Goal: Communication & Community: Answer question/provide support

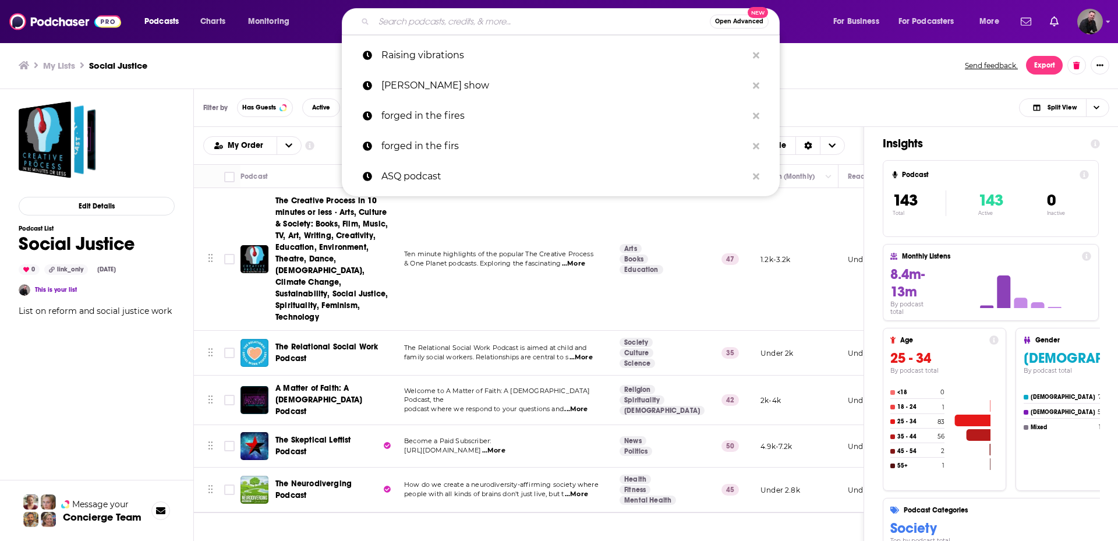
click at [421, 17] on input "Search podcasts, credits, & more..." at bounding box center [542, 21] width 336 height 19
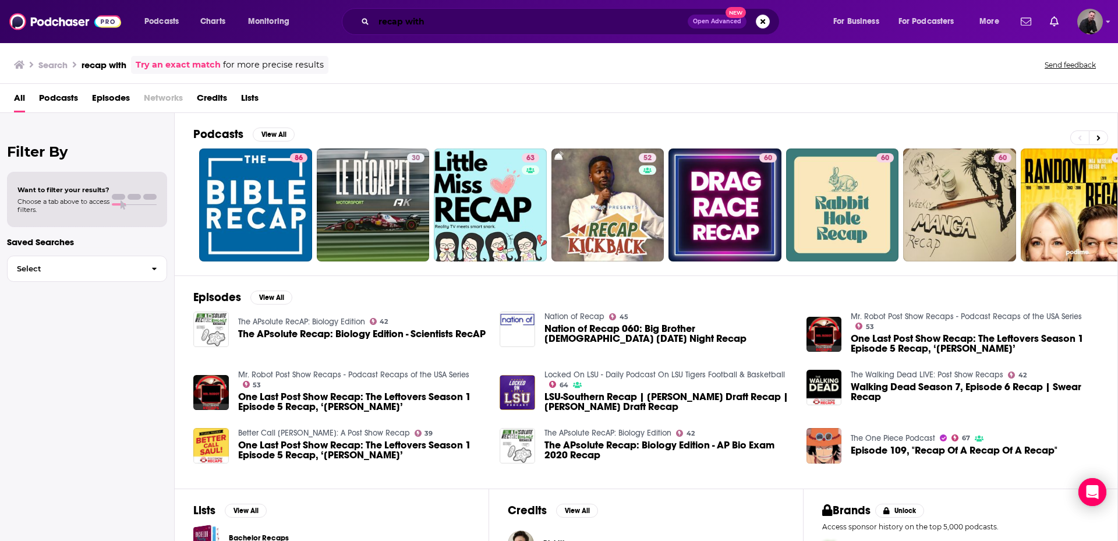
click at [452, 18] on input "recap with" at bounding box center [531, 21] width 314 height 19
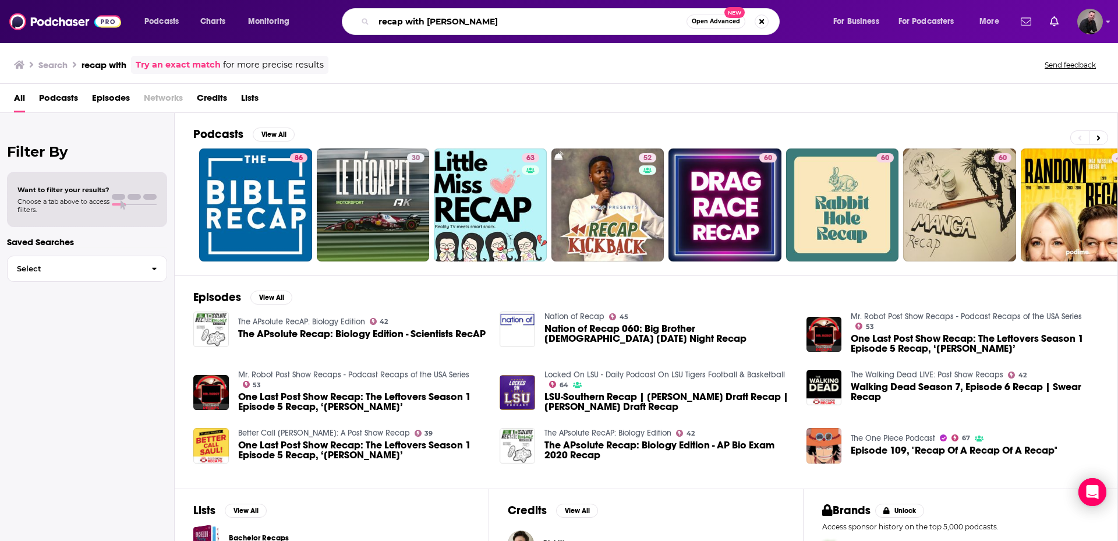
type input "recap with [PERSON_NAME]"
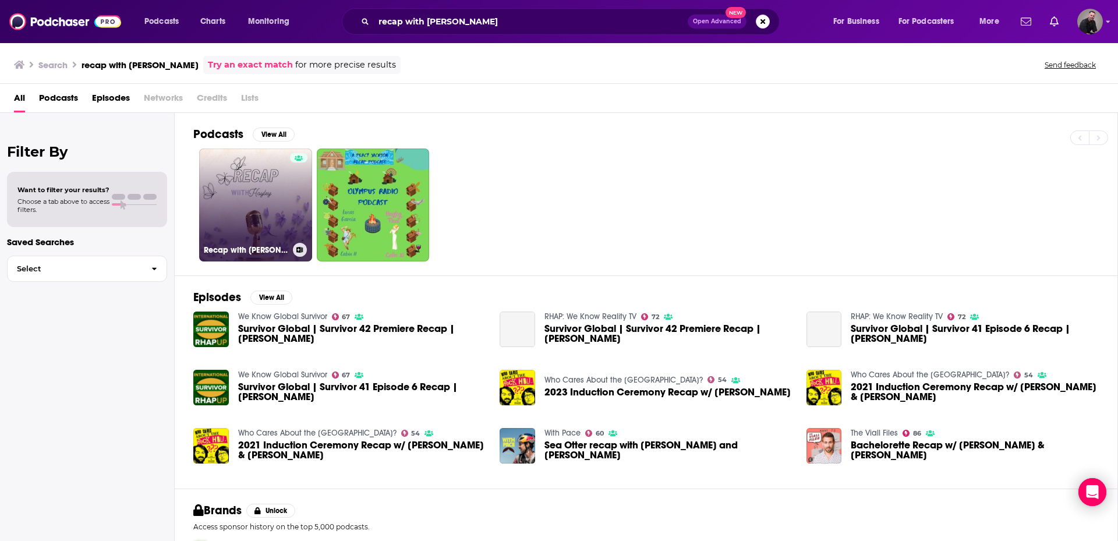
click at [266, 217] on link "Recap with [PERSON_NAME]" at bounding box center [255, 204] width 113 height 113
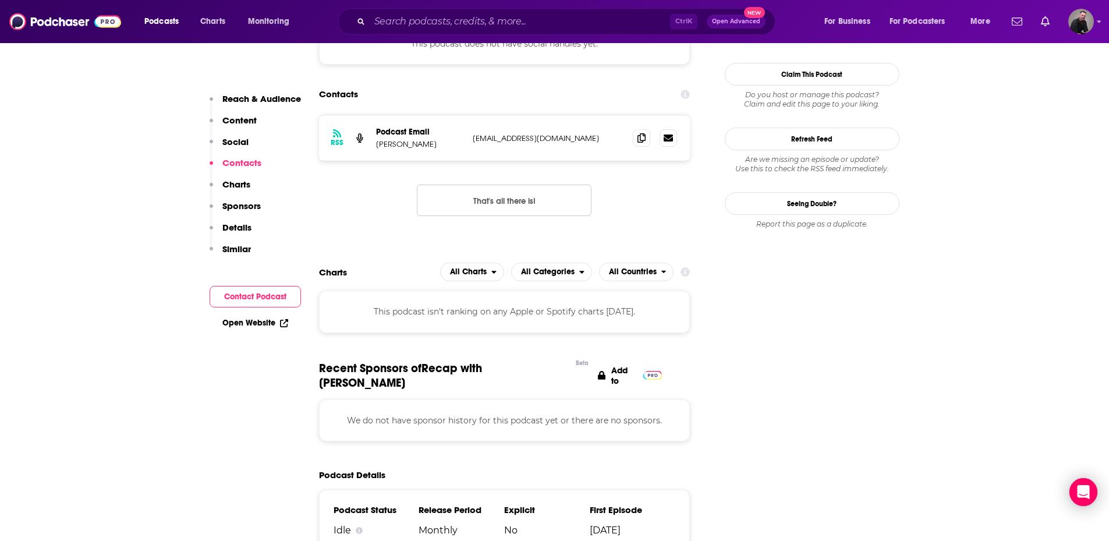
scroll to position [931, 0]
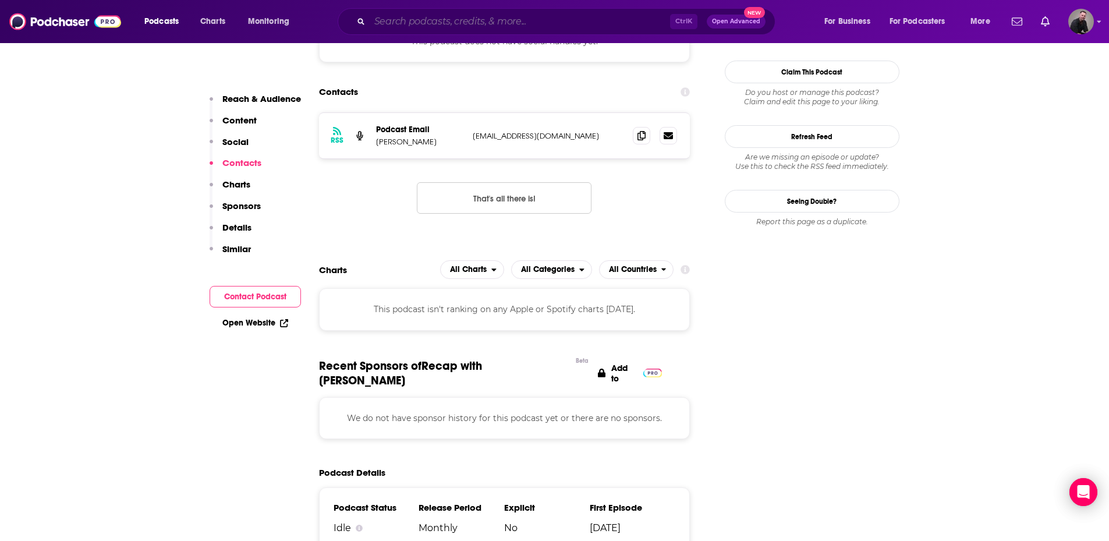
click at [471, 17] on input "Search podcasts, credits, & more..." at bounding box center [520, 21] width 300 height 19
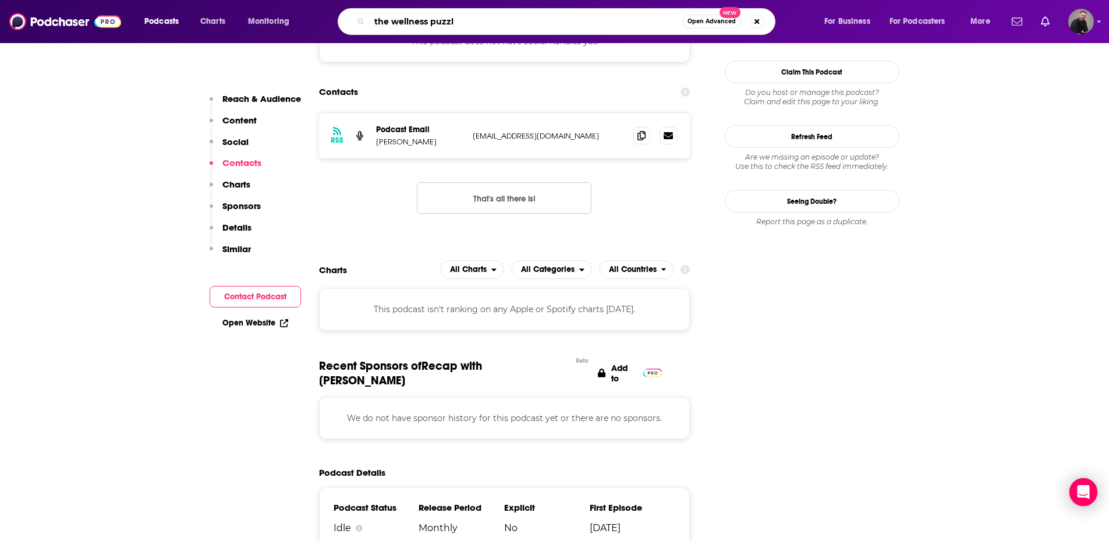
type input "the wellness puzzle"
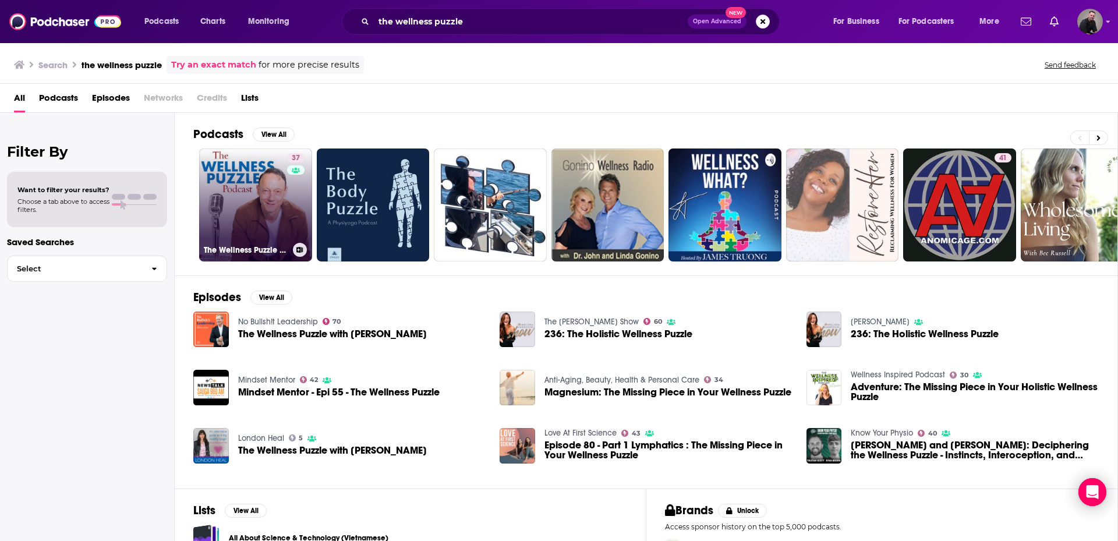
click at [244, 193] on link "37 The Wellness Puzzle Podcast" at bounding box center [255, 204] width 113 height 113
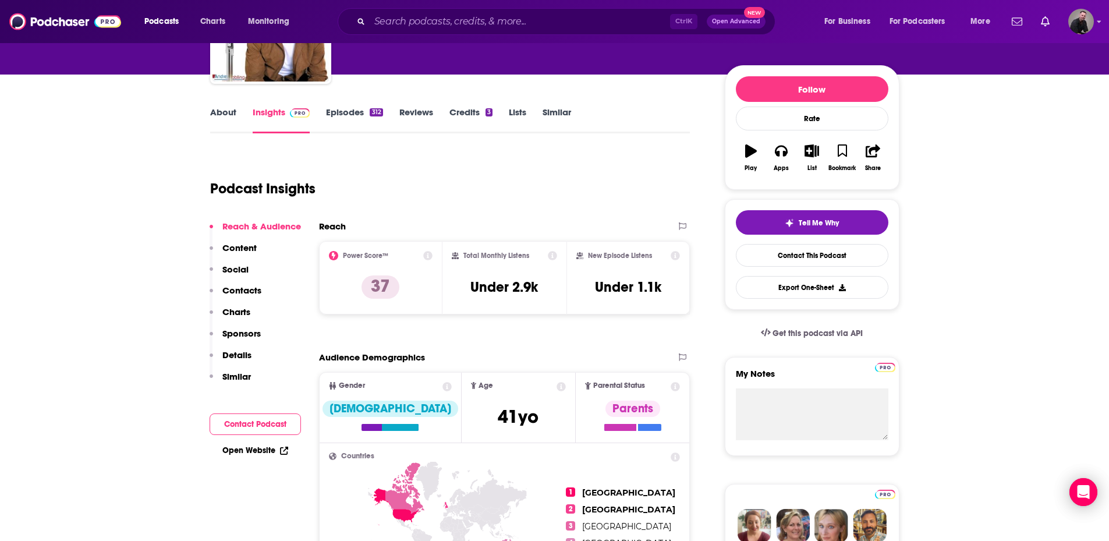
scroll to position [116, 0]
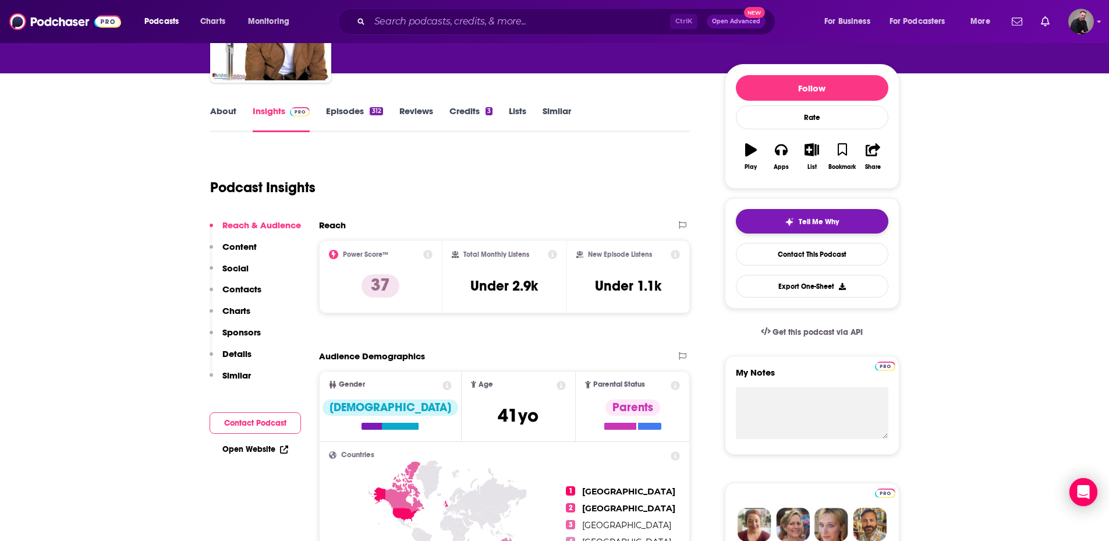
click at [776, 221] on button "Tell Me Why" at bounding box center [812, 221] width 153 height 24
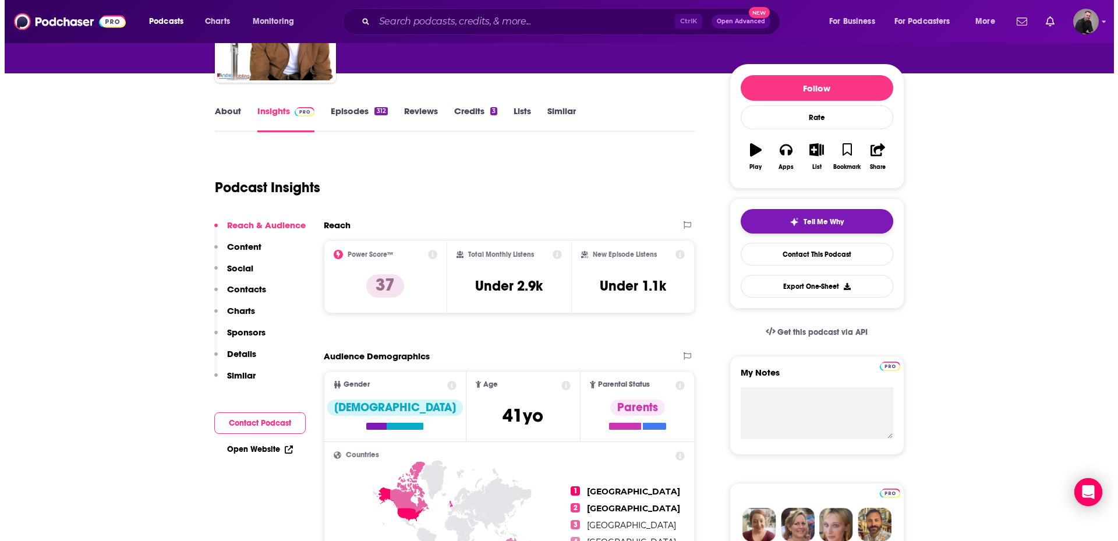
scroll to position [0, 0]
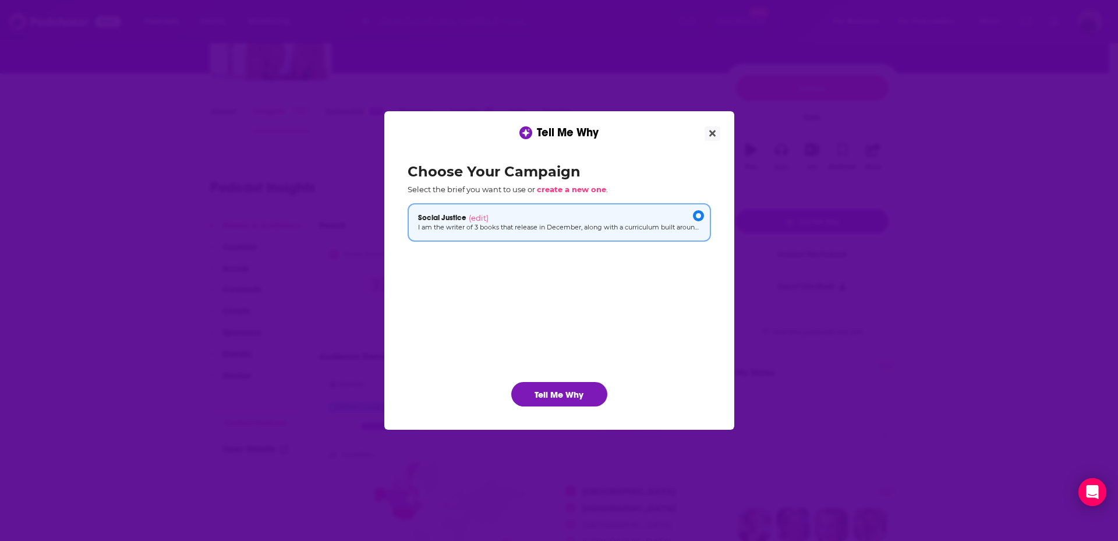
click at [570, 407] on div "Choose Your Campaign Select the brief you want to use or create a new one . Soc…" at bounding box center [559, 285] width 322 height 262
click at [570, 402] on button "Tell Me Why" at bounding box center [559, 394] width 96 height 24
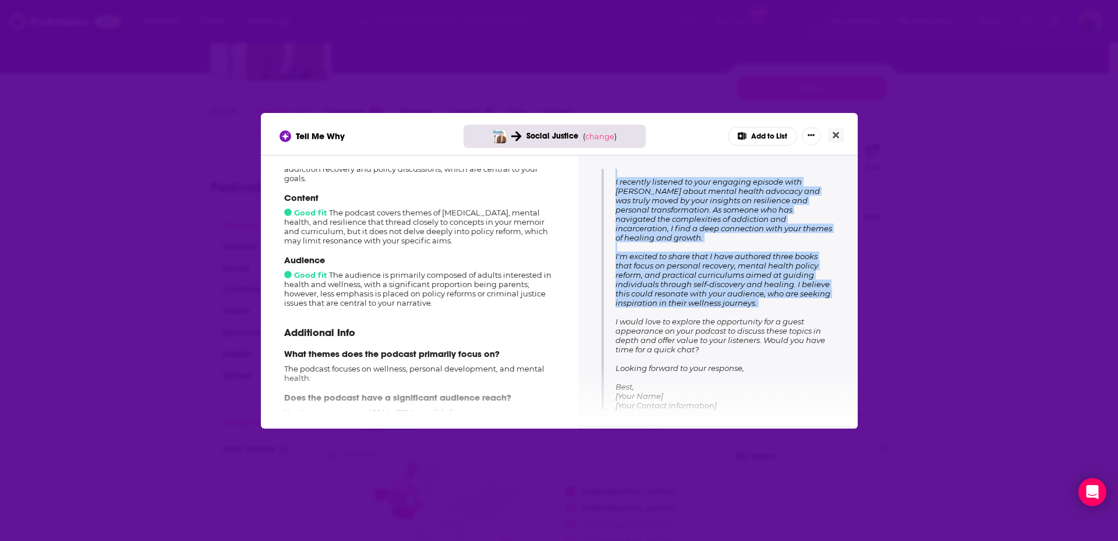
scroll to position [192, 0]
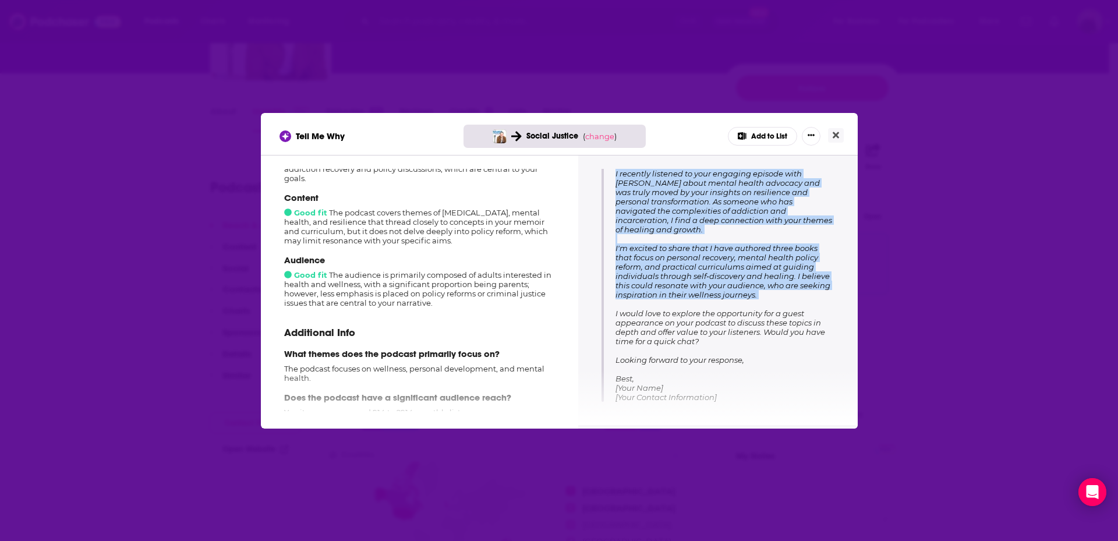
drag, startPoint x: 612, startPoint y: 288, endPoint x: 824, endPoint y: 378, distance: 230.3
click at [824, 378] on div "Subject: Inspired by Your Podcast on Personal Resilience Body: Hi [PERSON_NAME]…" at bounding box center [717, 255] width 233 height 292
copy span "Hi [PERSON_NAME], I recently listened to your engaging episode with [PERSON_NAM…"
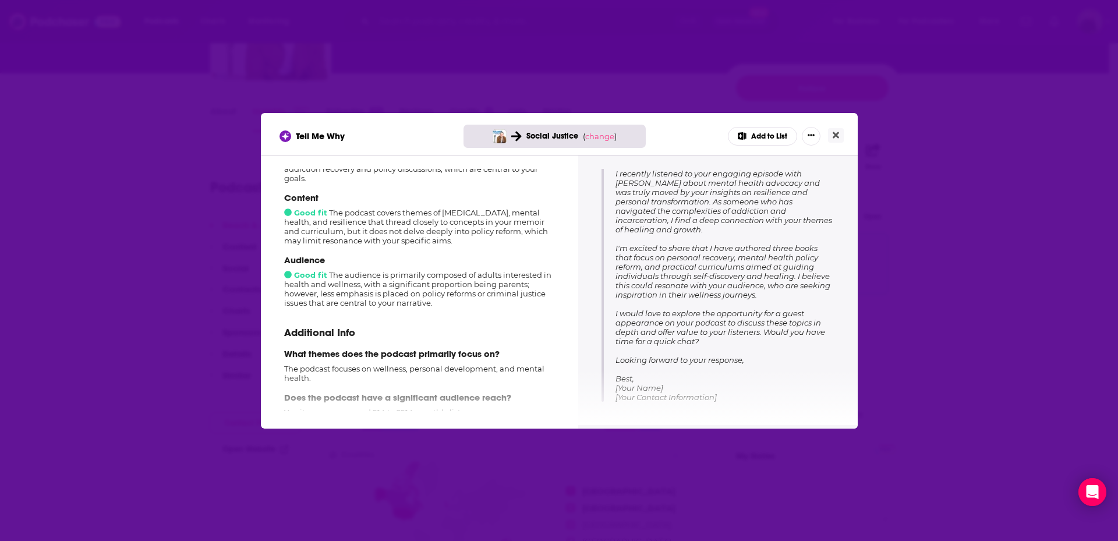
click at [845, 133] on div "Tell Me Why Social Justice ( change ) Add to List" at bounding box center [559, 134] width 597 height 42
click at [842, 134] on button "Close" at bounding box center [836, 135] width 16 height 15
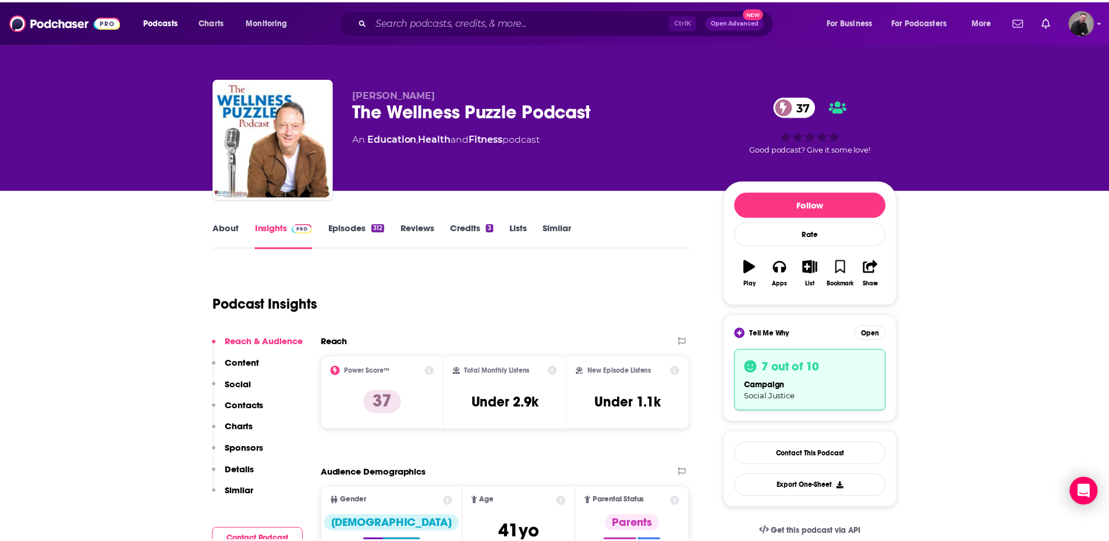
scroll to position [116, 0]
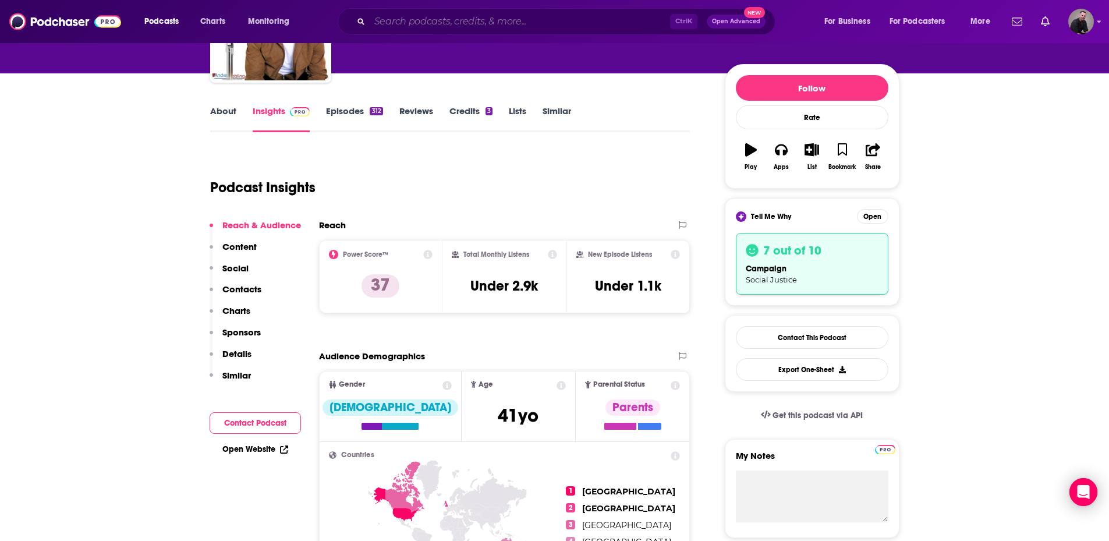
click at [430, 24] on input "Search podcasts, credits, & more..." at bounding box center [520, 21] width 300 height 19
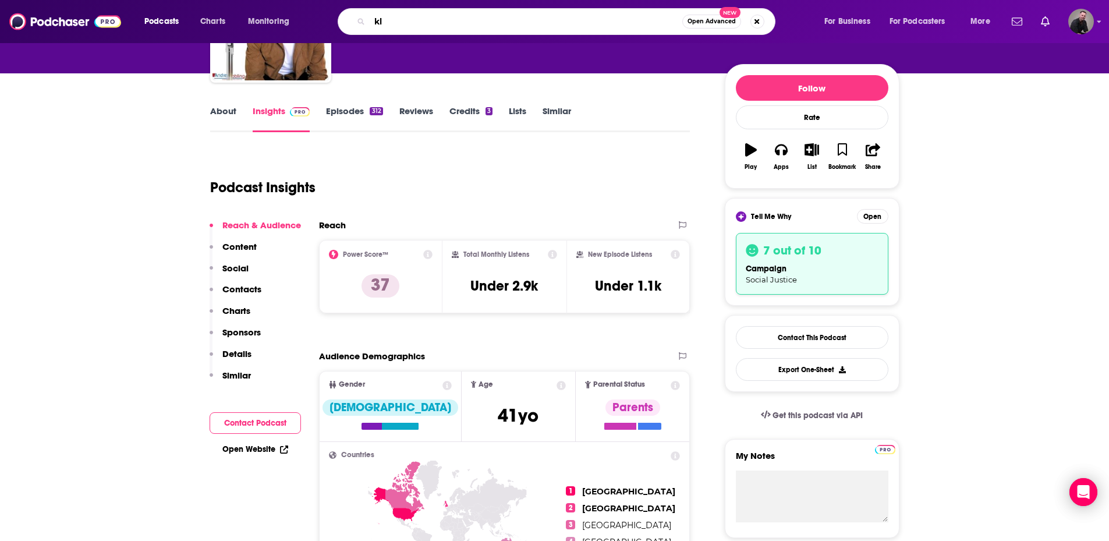
type input "k"
type input "let's get naked"
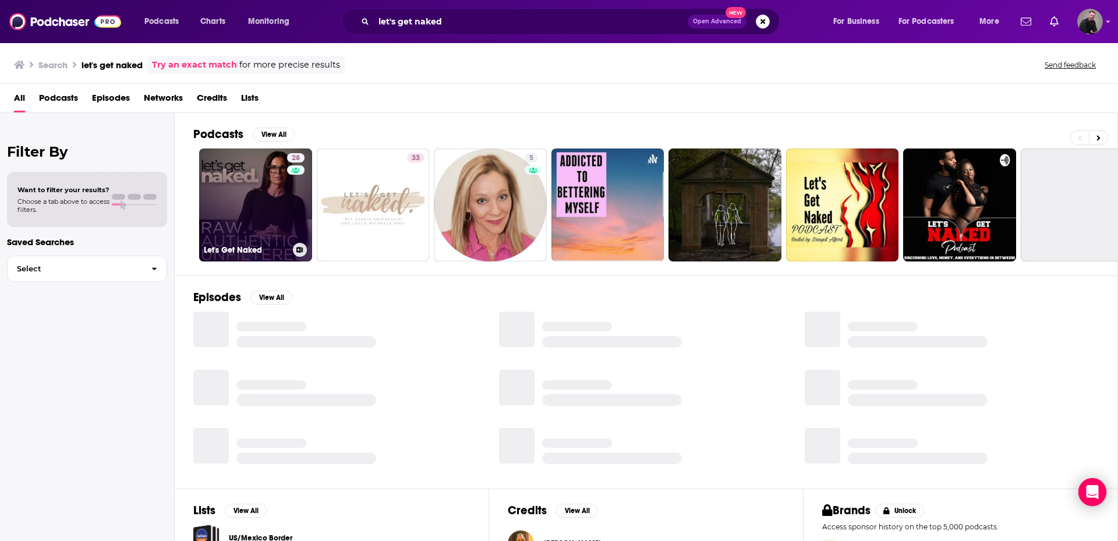
click at [289, 197] on div "28" at bounding box center [297, 198] width 20 height 90
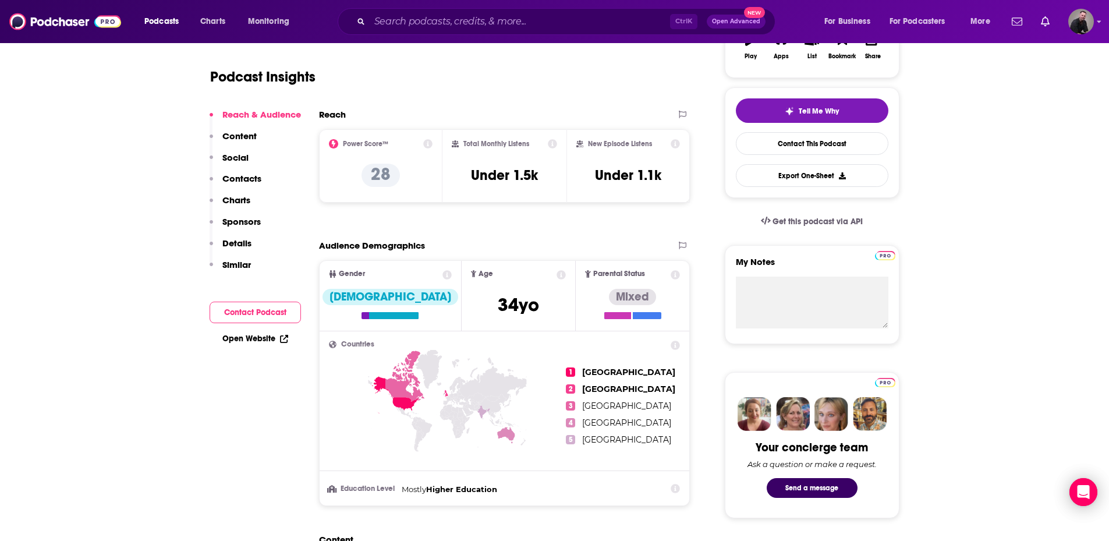
scroll to position [233, 0]
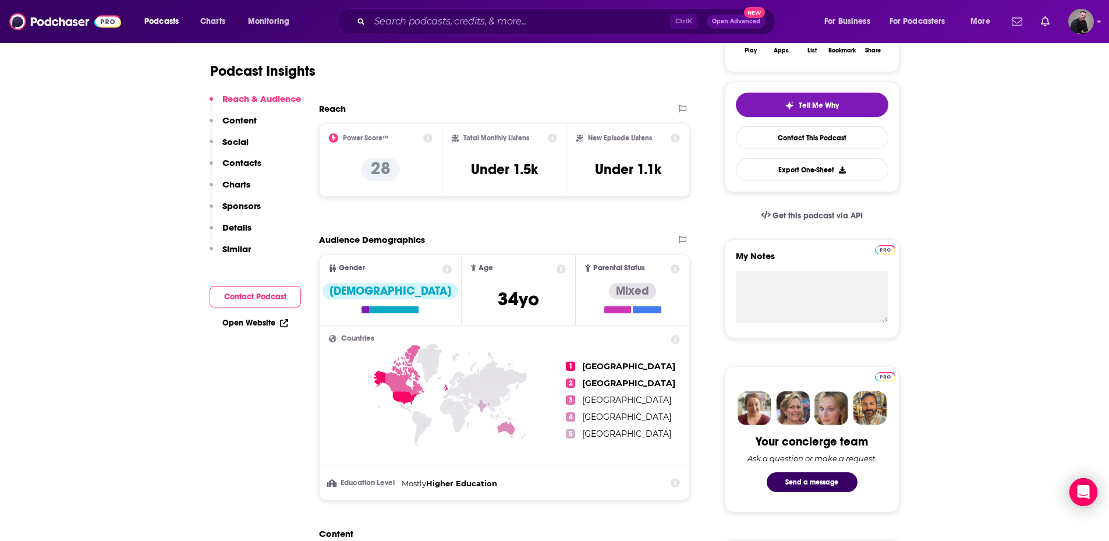
click at [676, 140] on icon at bounding box center [675, 137] width 9 height 9
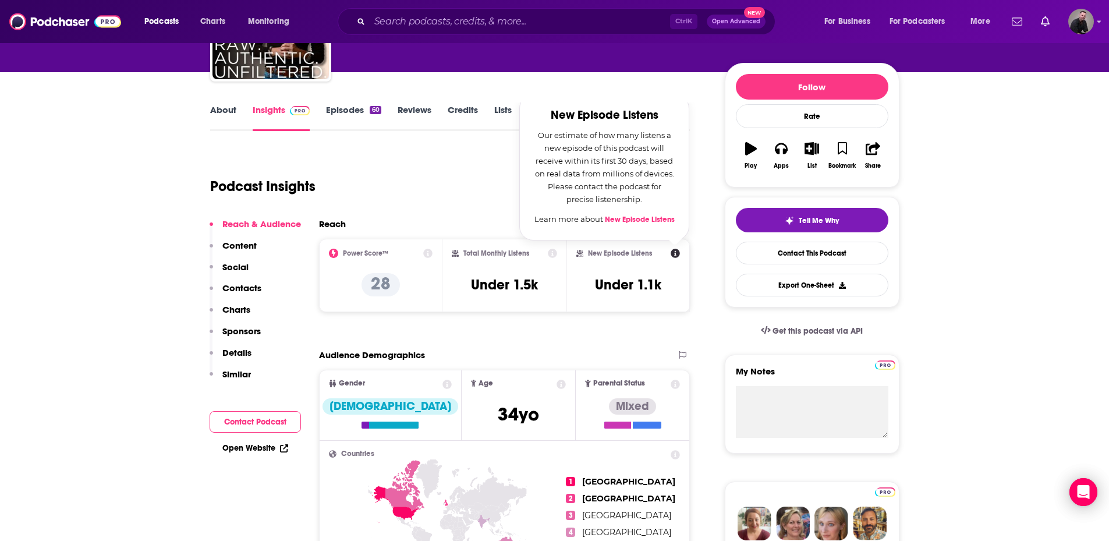
scroll to position [116, 0]
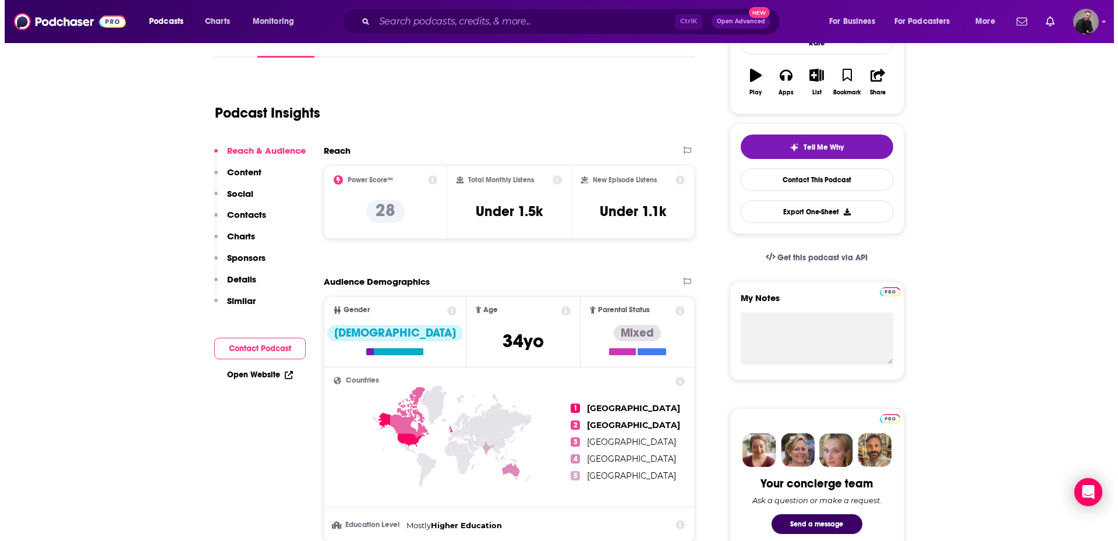
scroll to position [0, 0]
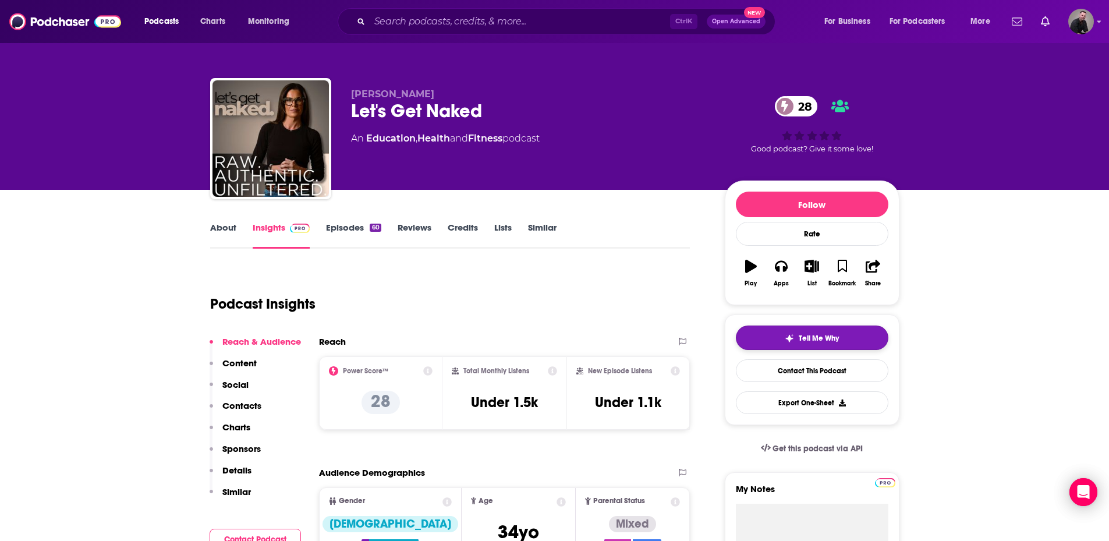
click at [807, 345] on button "Tell Me Why" at bounding box center [812, 337] width 153 height 24
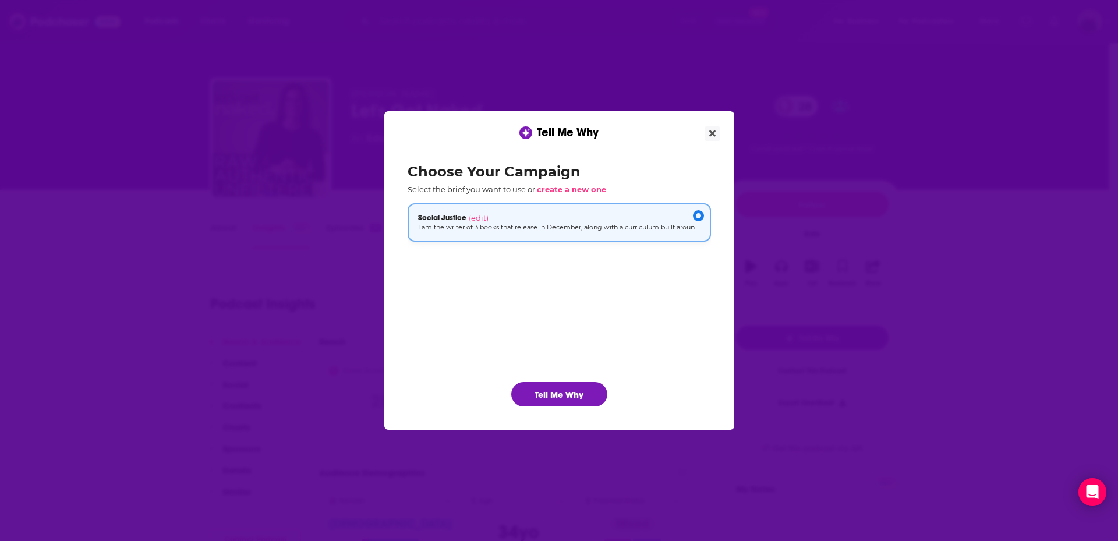
click at [589, 219] on div "Social Justice (edit)" at bounding box center [559, 217] width 282 height 9
click at [481, 216] on span "(edit)" at bounding box center [479, 217] width 20 height 9
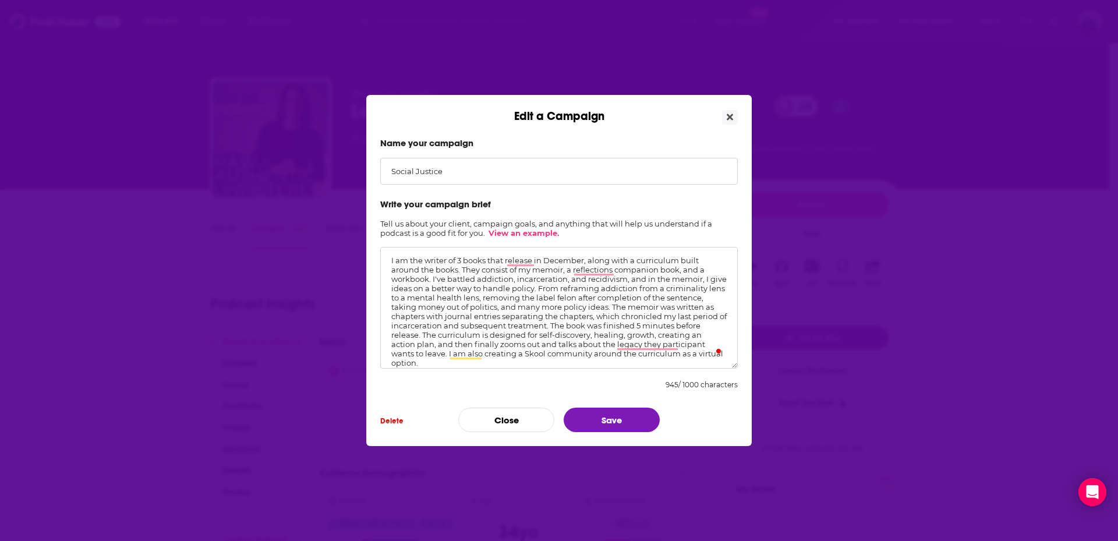
drag, startPoint x: 387, startPoint y: 258, endPoint x: 535, endPoint y: 261, distance: 147.9
click at [535, 261] on textarea "I am the writer of 3 books that release in December, along with a curriculum bu…" at bounding box center [558, 308] width 357 height 122
click at [541, 316] on textarea "I am the writer of 3 books that release in December, along with a curriculum bu…" at bounding box center [558, 308] width 357 height 122
drag, startPoint x: 387, startPoint y: 257, endPoint x: 761, endPoint y: 366, distance: 390.0
click at [761, 366] on div "Edit a Campaign Name your campaign Social Justice Write your campaign brief Tel…" at bounding box center [559, 270] width 1118 height 541
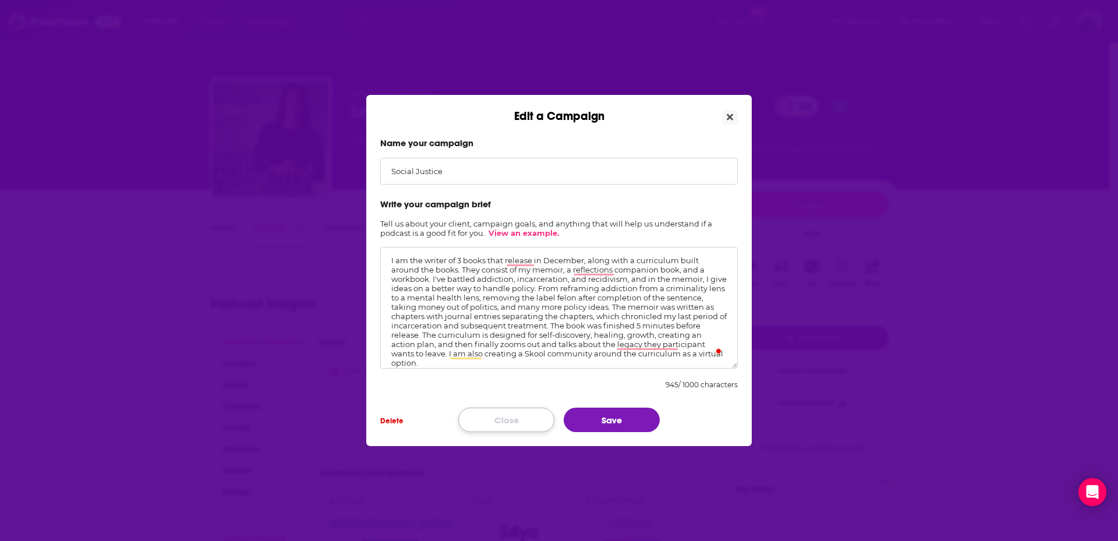
click at [492, 415] on button "Close" at bounding box center [506, 419] width 96 height 24
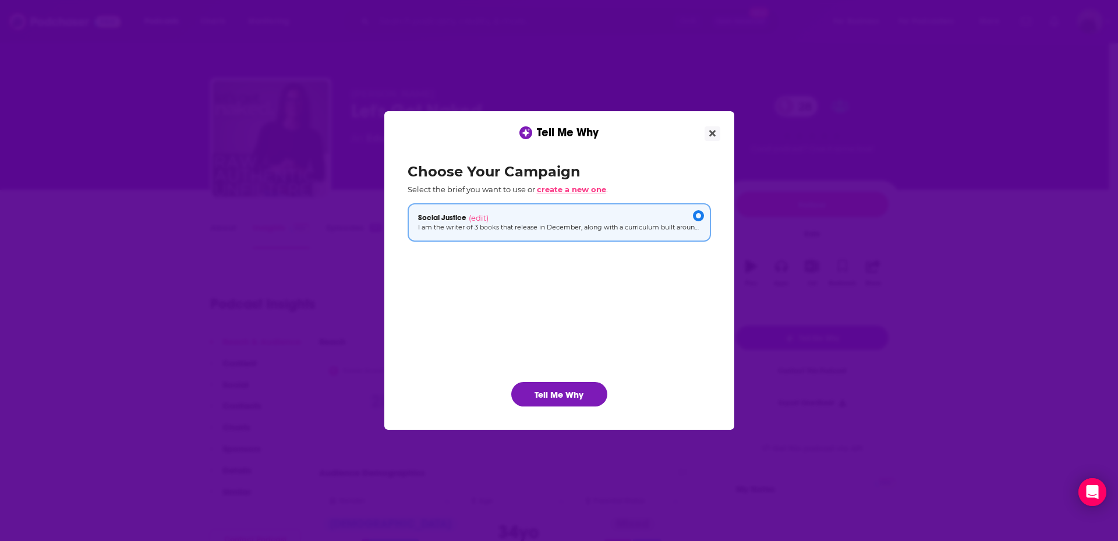
click at [569, 193] on span "create a new one" at bounding box center [571, 189] width 69 height 9
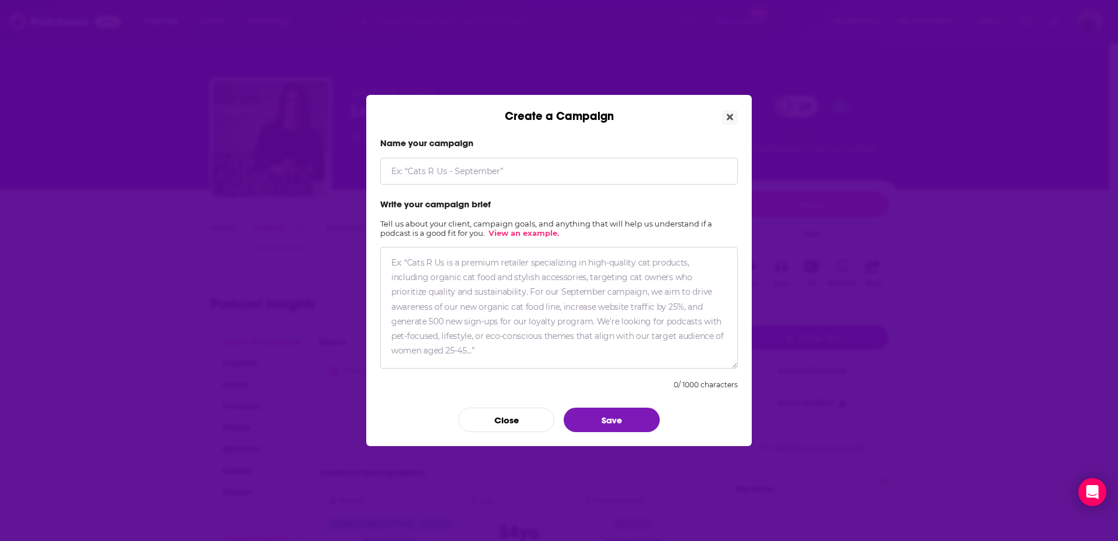
click at [491, 303] on textarea "Create a Campaign" at bounding box center [558, 308] width 357 height 122
paste textarea "I am the author of three books releasing this December, along with a 90-day cur…"
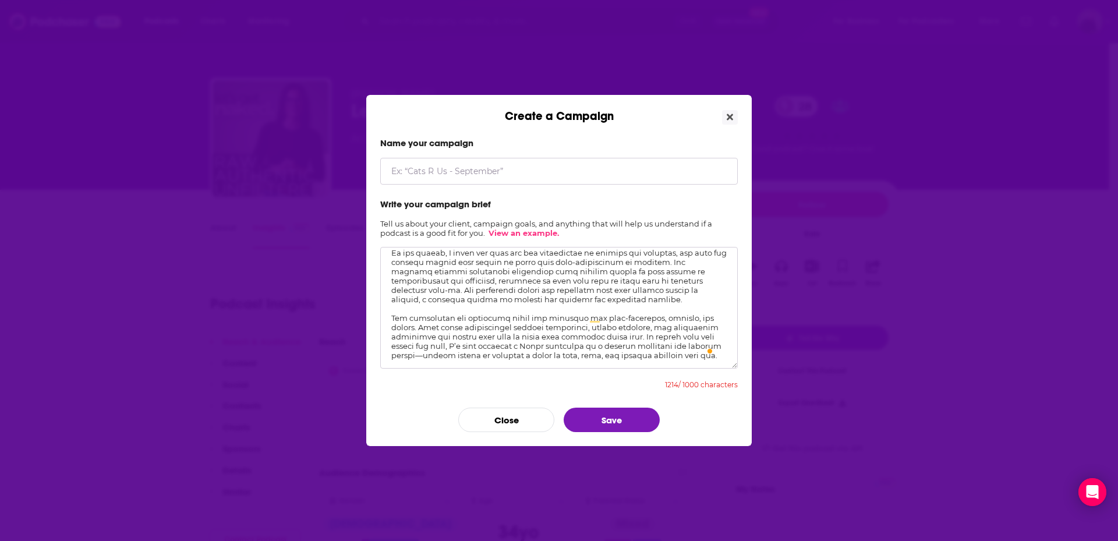
scroll to position [63, 0]
drag, startPoint x: 451, startPoint y: 353, endPoint x: 492, endPoint y: 361, distance: 42.1
click at [492, 361] on textarea "To enrich screen reader interactions, please activate Accessibility in Grammarl…" at bounding box center [558, 308] width 357 height 122
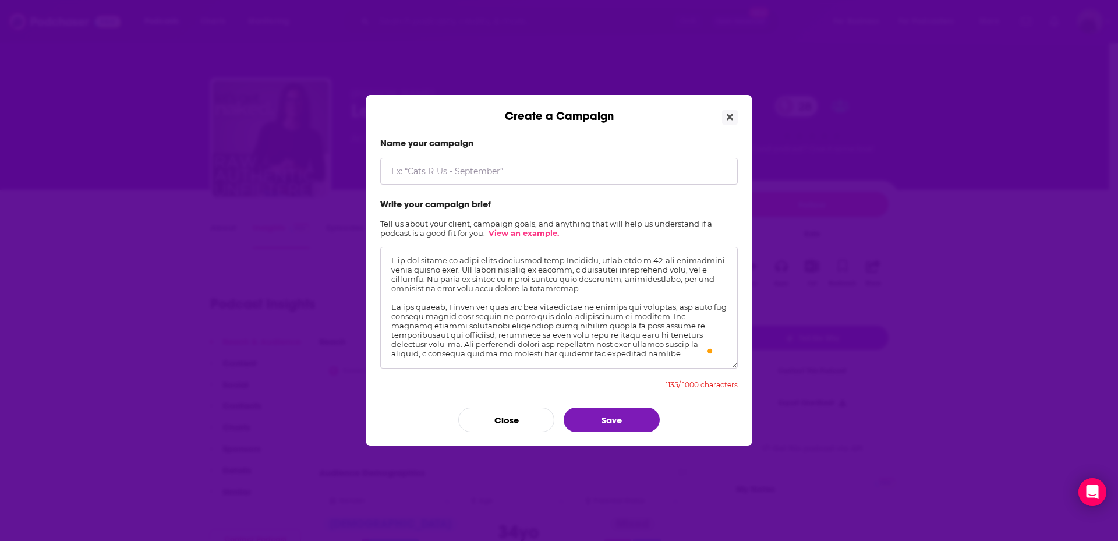
drag, startPoint x: 512, startPoint y: 252, endPoint x: 498, endPoint y: 302, distance: 51.3
click at [498, 302] on textarea "To enrich screen reader interactions, please activate Accessibility in Grammarl…" at bounding box center [558, 308] width 357 height 122
click at [509, 304] on textarea "To enrich screen reader interactions, please activate Accessibility in Grammarl…" at bounding box center [558, 308] width 357 height 122
click at [546, 309] on textarea "To enrich screen reader interactions, please activate Accessibility in Grammarl…" at bounding box center [558, 308] width 357 height 122
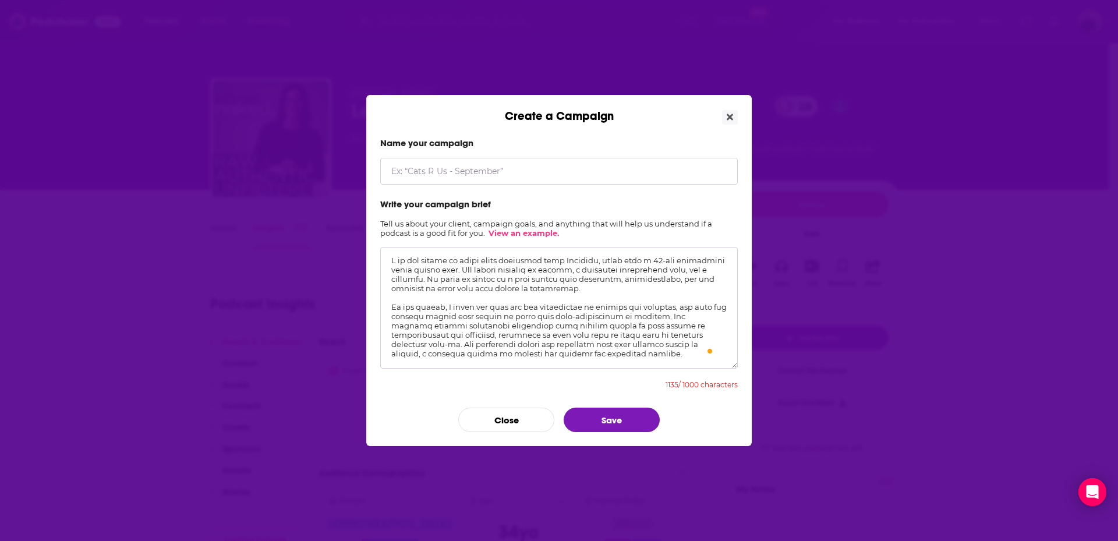
click at [511, 306] on textarea "To enrich screen reader interactions, please activate Accessibility in Grammarl…" at bounding box center [558, 308] width 357 height 122
drag, startPoint x: 509, startPoint y: 306, endPoint x: 586, endPoint y: 306, distance: 76.8
click at [586, 306] on textarea "To enrich screen reader interactions, please activate Accessibility in Grammarl…" at bounding box center [558, 308] width 357 height 122
click at [463, 316] on textarea "To enrich screen reader interactions, please activate Accessibility in Grammarl…" at bounding box center [558, 308] width 357 height 122
drag, startPoint x: 463, startPoint y: 316, endPoint x: 660, endPoint y: 305, distance: 196.5
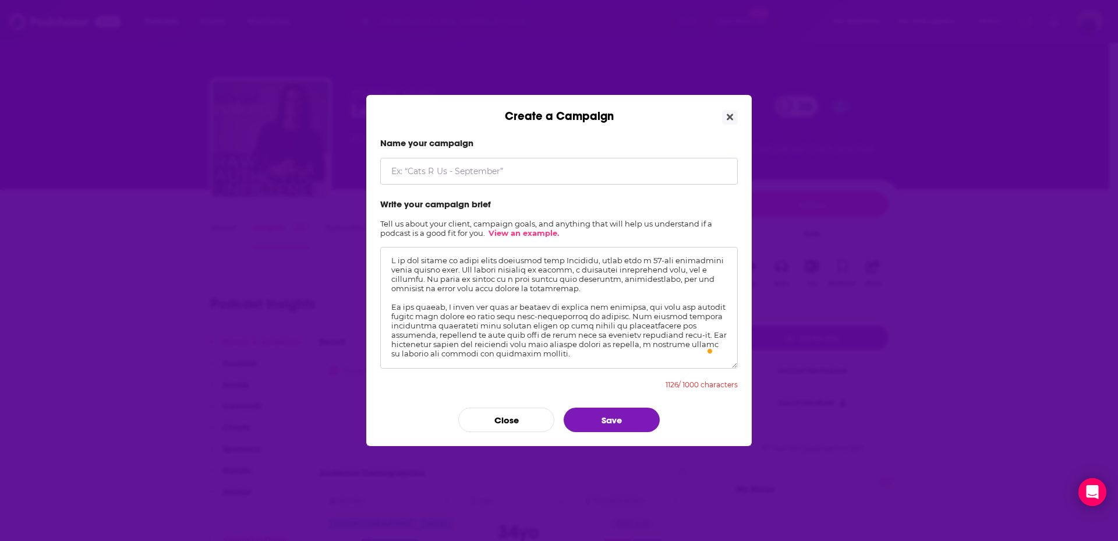
click at [660, 305] on textarea "To enrich screen reader interactions, please activate Accessibility in Grammarl…" at bounding box center [558, 308] width 357 height 122
click at [475, 330] on textarea "To enrich screen reader interactions, please activate Accessibility in Grammarl…" at bounding box center [558, 308] width 357 height 122
click at [487, 333] on textarea "To enrich screen reader interactions, please activate Accessibility in Grammarl…" at bounding box center [558, 308] width 357 height 122
drag, startPoint x: 557, startPoint y: 336, endPoint x: 569, endPoint y: 336, distance: 12.2
click at [569, 336] on textarea "To enrich screen reader interactions, please activate Accessibility in Grammarl…" at bounding box center [558, 308] width 357 height 122
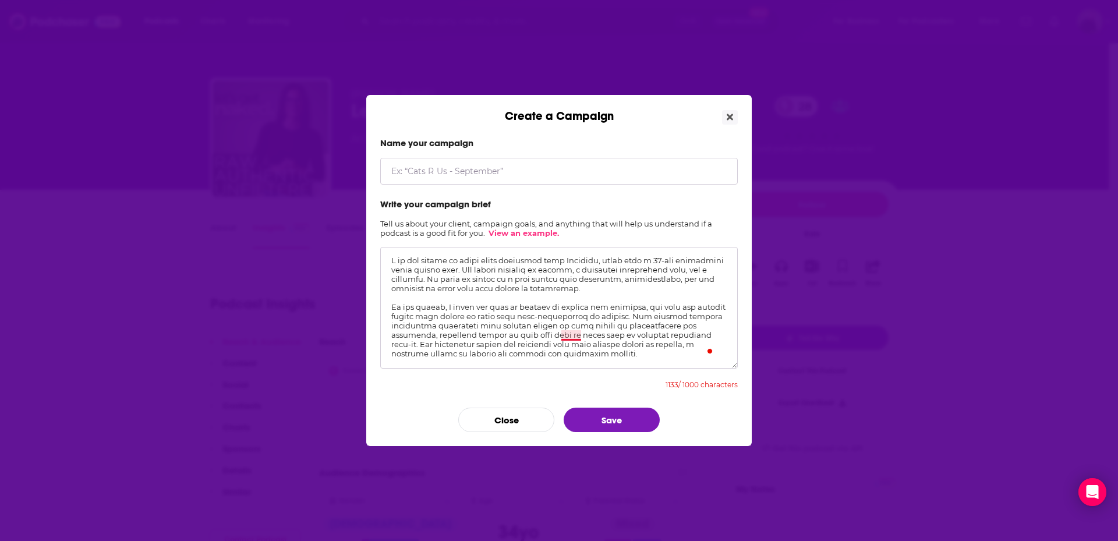
click at [562, 336] on textarea "To enrich screen reader interactions, please activate Accessibility in Grammarl…" at bounding box center [558, 308] width 357 height 122
drag, startPoint x: 558, startPoint y: 336, endPoint x: 423, endPoint y: 343, distance: 135.2
click at [423, 343] on textarea "To enrich screen reader interactions, please activate Accessibility in Grammarl…" at bounding box center [558, 308] width 357 height 122
click at [399, 344] on textarea "To enrich screen reader interactions, please activate Accessibility in Grammarl…" at bounding box center [558, 308] width 357 height 122
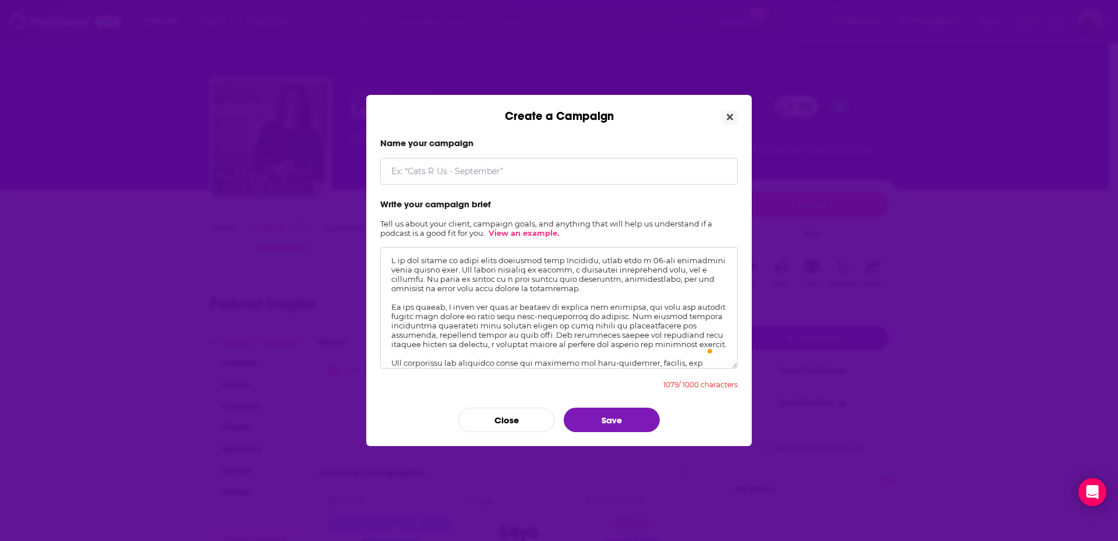
drag, startPoint x: 506, startPoint y: 344, endPoint x: 510, endPoint y: 350, distance: 7.3
click at [510, 350] on textarea "To enrich screen reader interactions, please activate Accessibility in Grammarl…" at bounding box center [558, 308] width 357 height 122
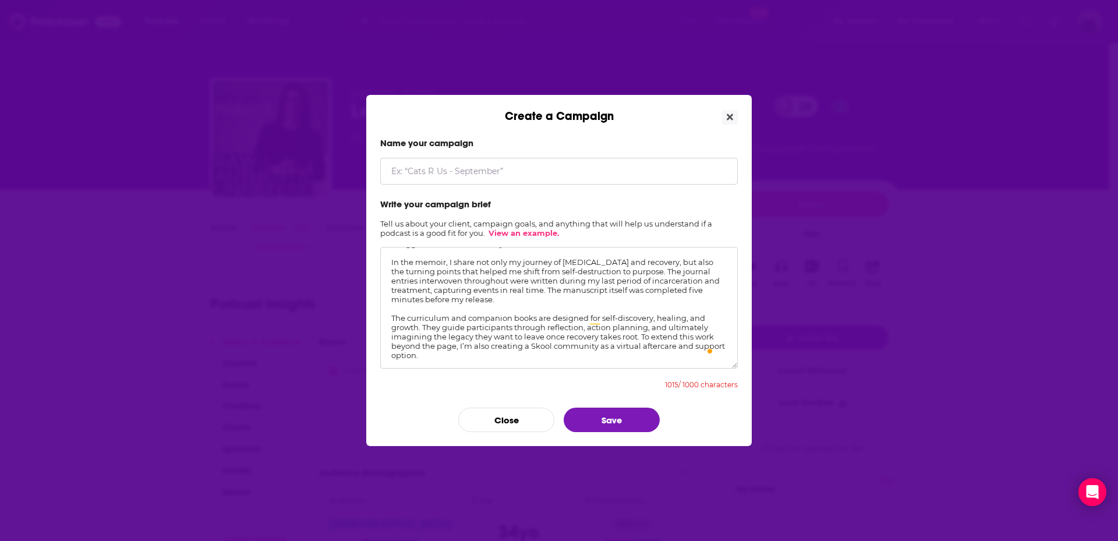
scroll to position [45, 0]
drag, startPoint x: 452, startPoint y: 317, endPoint x: 550, endPoint y: 317, distance: 97.2
click at [550, 317] on textarea "I am the author of three books releasing this December, along with a 90-day cur…" at bounding box center [558, 308] width 357 height 122
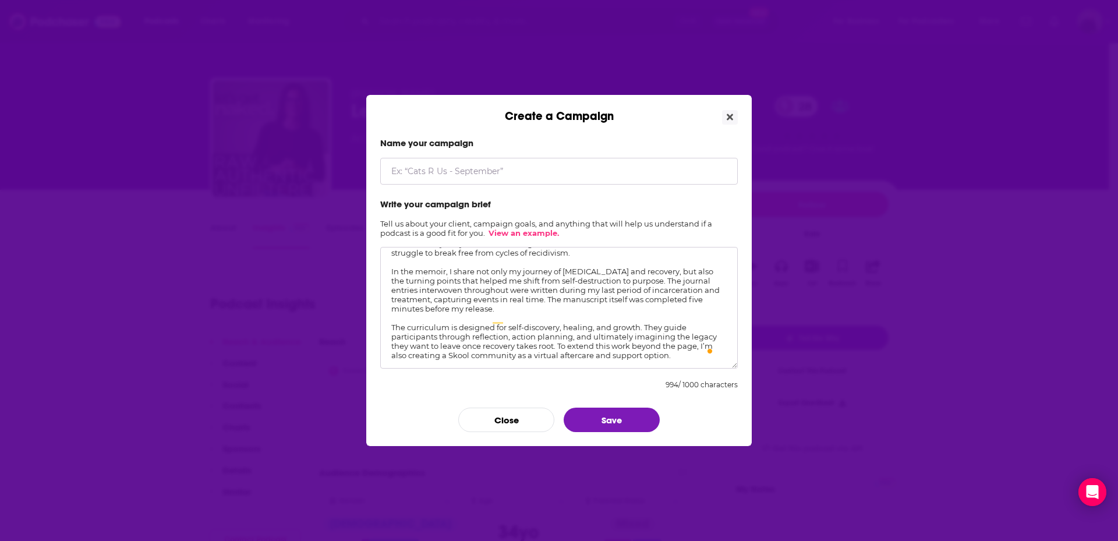
scroll to position [36, 0]
type textarea "I am the author of three books releasing this December, along with a 90-day cur…"
click at [396, 175] on input "Create a Campaign" at bounding box center [558, 171] width 357 height 27
type input "Addiction"
click at [647, 414] on button "Save" at bounding box center [611, 419] width 96 height 24
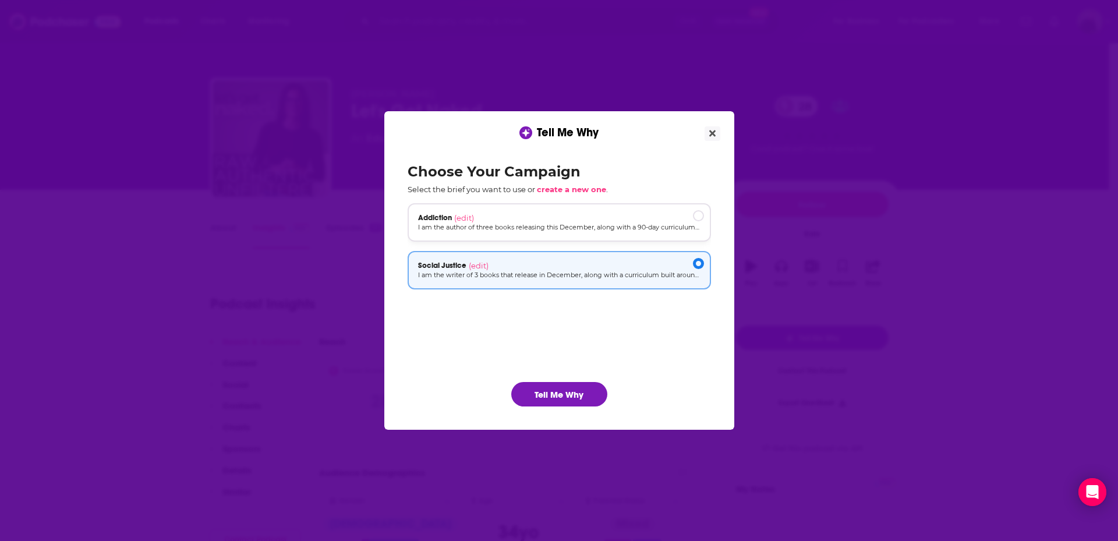
click at [512, 229] on p "I am the author of three books releasing this December, along with a 90-day cur…" at bounding box center [559, 227] width 282 height 10
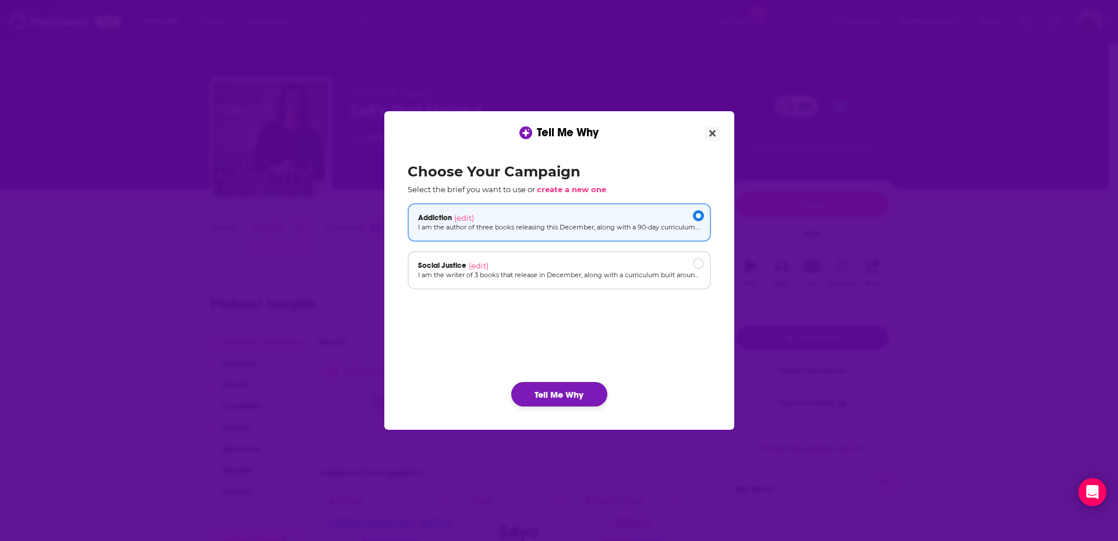
click at [562, 398] on button "Tell Me Why" at bounding box center [559, 394] width 96 height 24
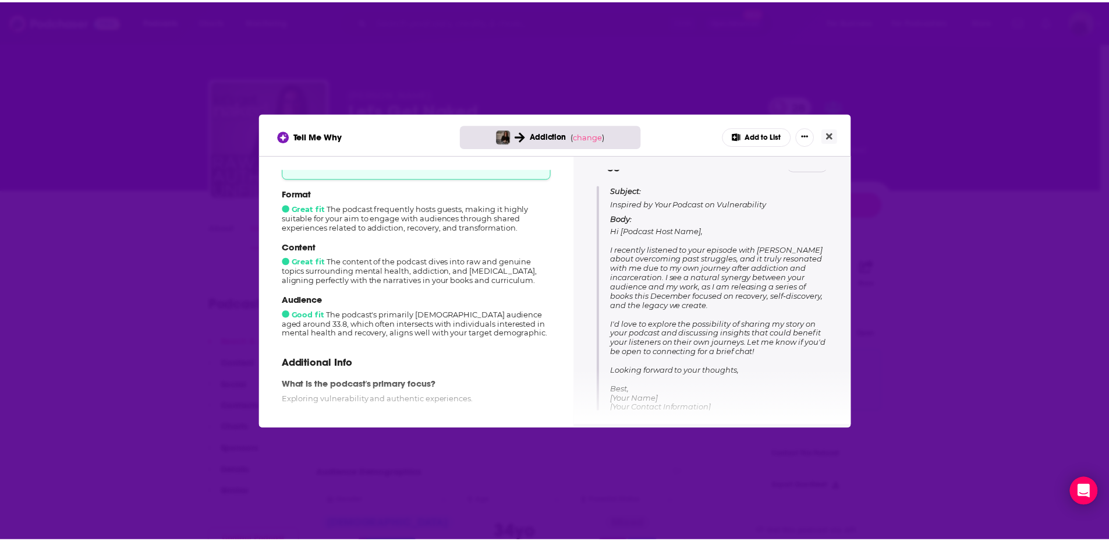
scroll to position [127, 0]
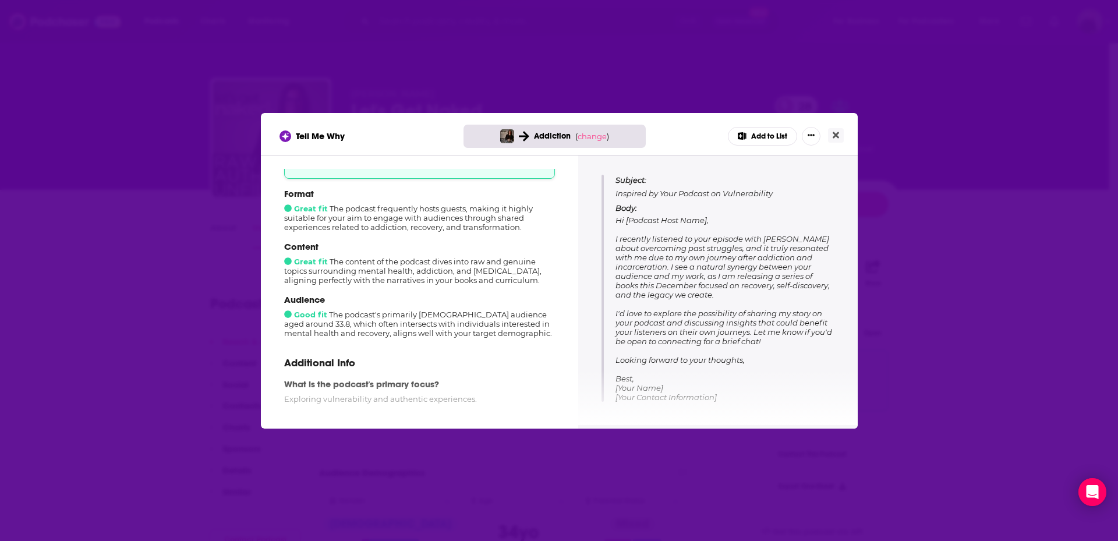
drag, startPoint x: 613, startPoint y: 305, endPoint x: 799, endPoint y: 380, distance: 200.6
click at [799, 380] on div "Subject: Inspired by Your Podcast on Vulnerability Body: Hi [Podcast Host Name]…" at bounding box center [717, 288] width 233 height 227
copy span "I recently listened to your episode with [PERSON_NAME] about overcoming past st…"
click at [835, 132] on icon "Close" at bounding box center [835, 134] width 6 height 9
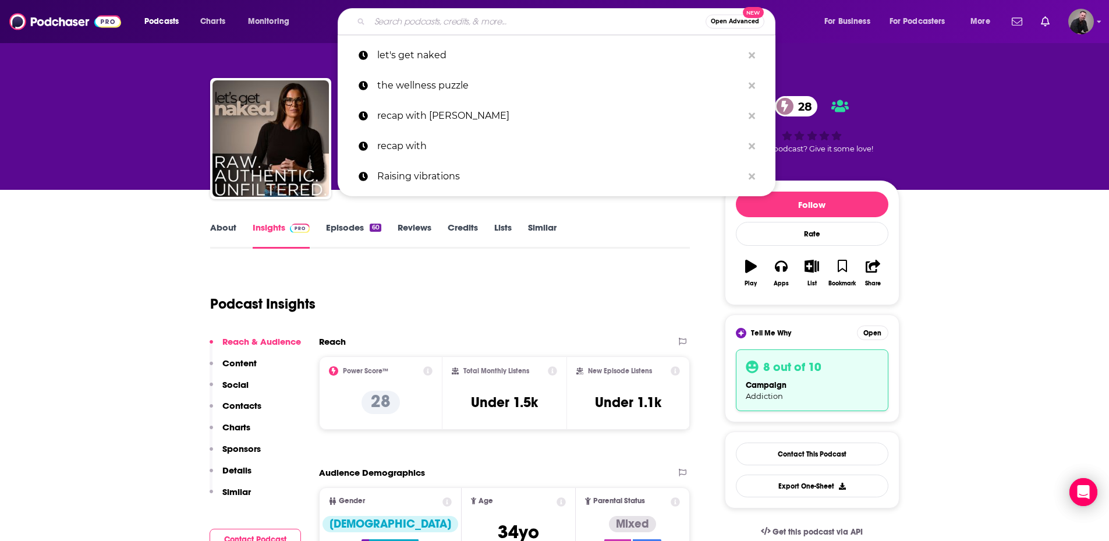
click at [433, 21] on input "Search podcasts, credits, & more..." at bounding box center [538, 21] width 336 height 19
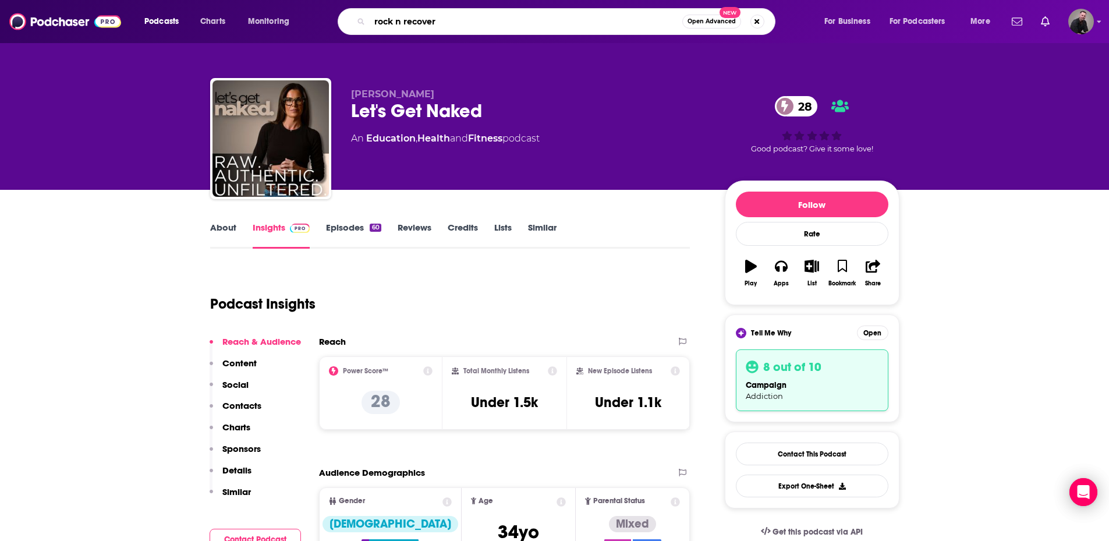
type input "rock n recovery"
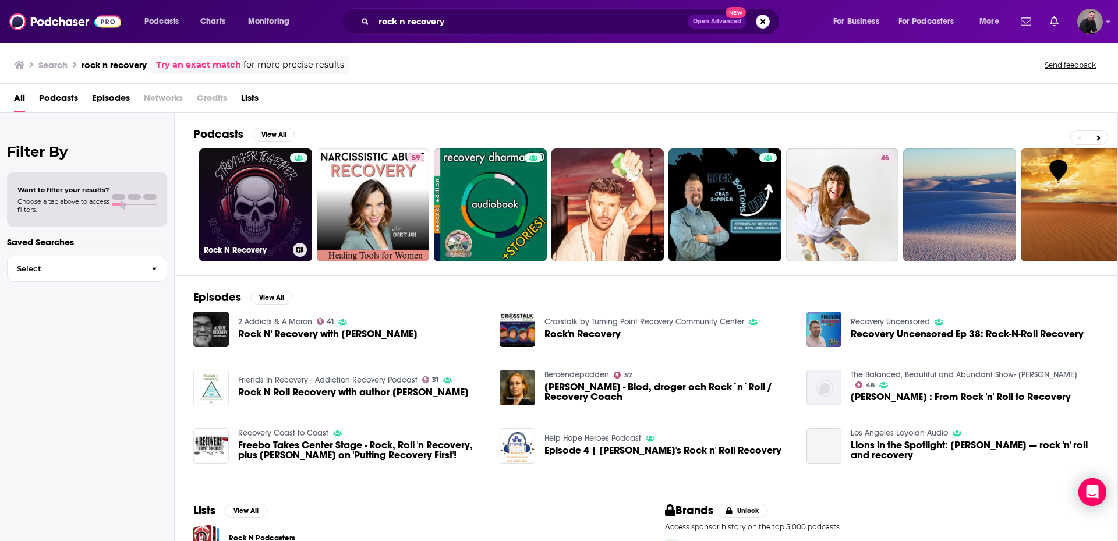
click at [261, 205] on link "Rock N Recovery" at bounding box center [255, 204] width 113 height 113
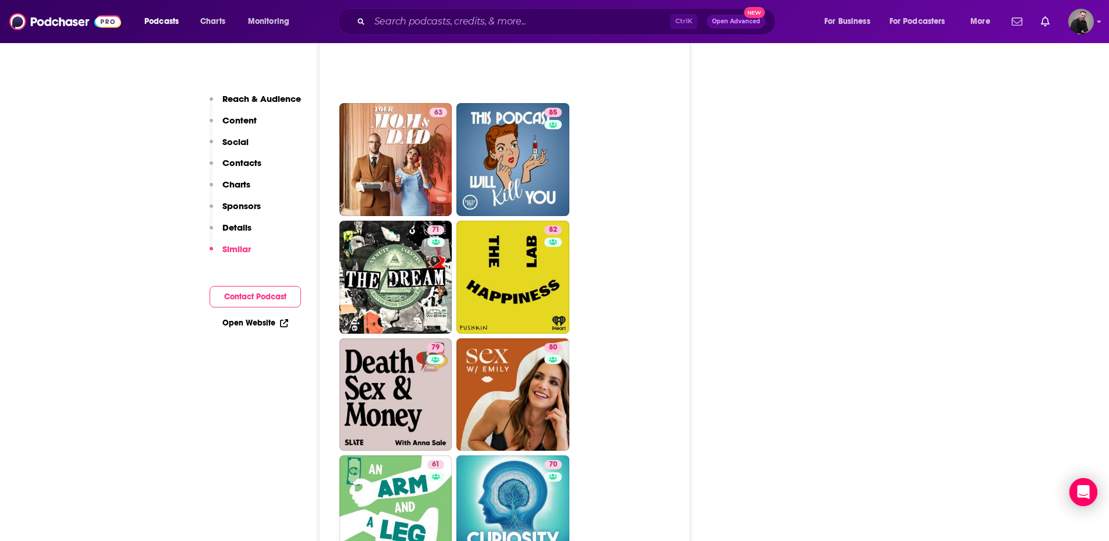
scroll to position [2037, 0]
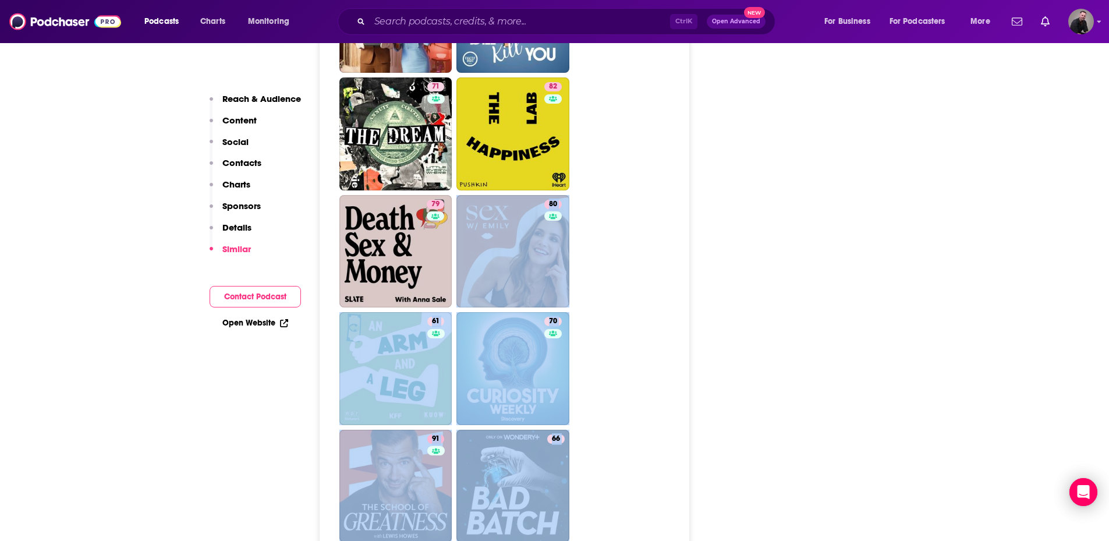
scroll to position [2510, 0]
